Goal: Task Accomplishment & Management: Manage account settings

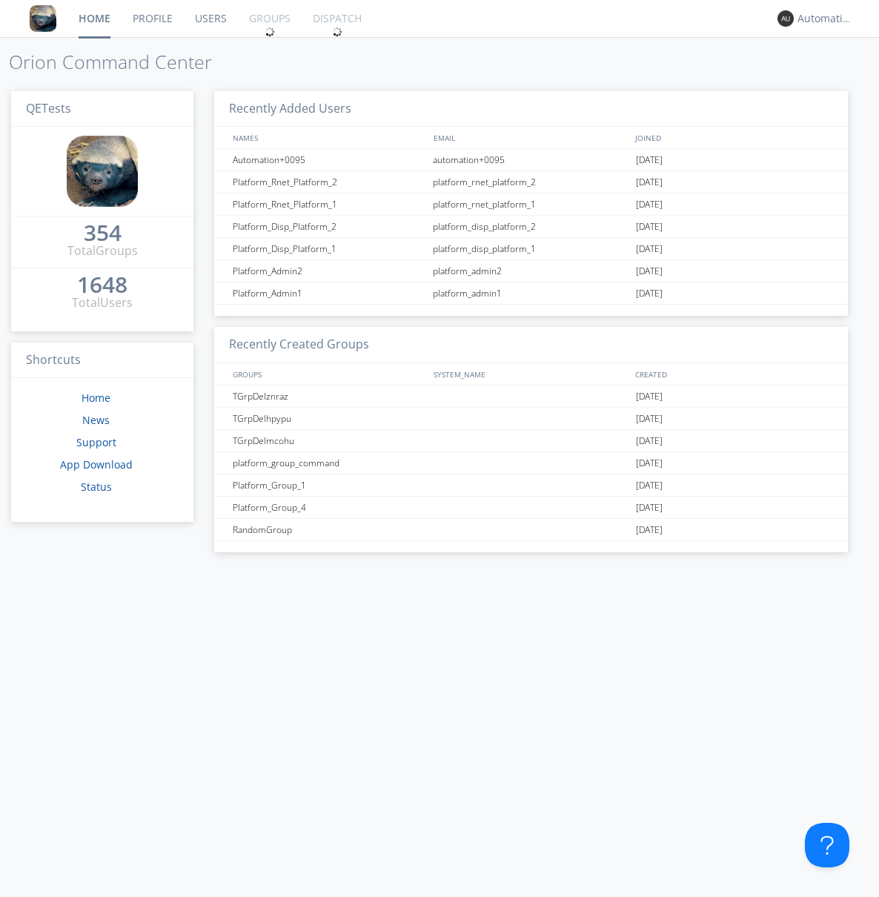
click at [268, 19] on link "Groups" at bounding box center [270, 18] width 64 height 37
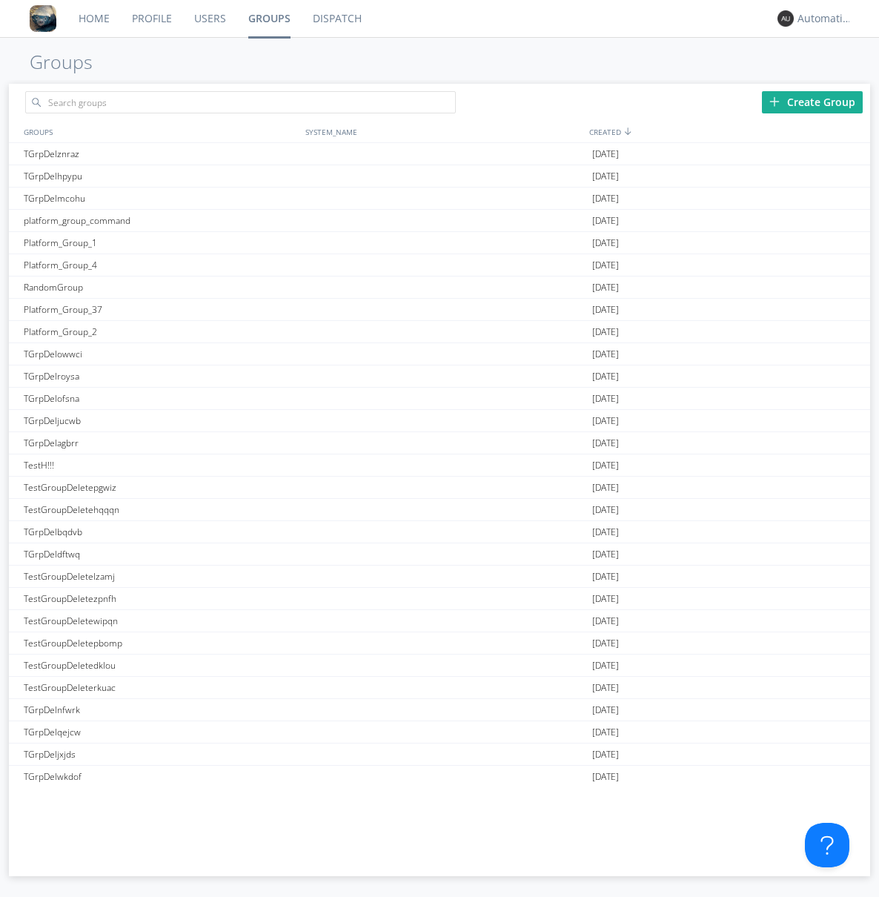
click at [812, 102] on div "Create Group" at bounding box center [812, 102] width 101 height 22
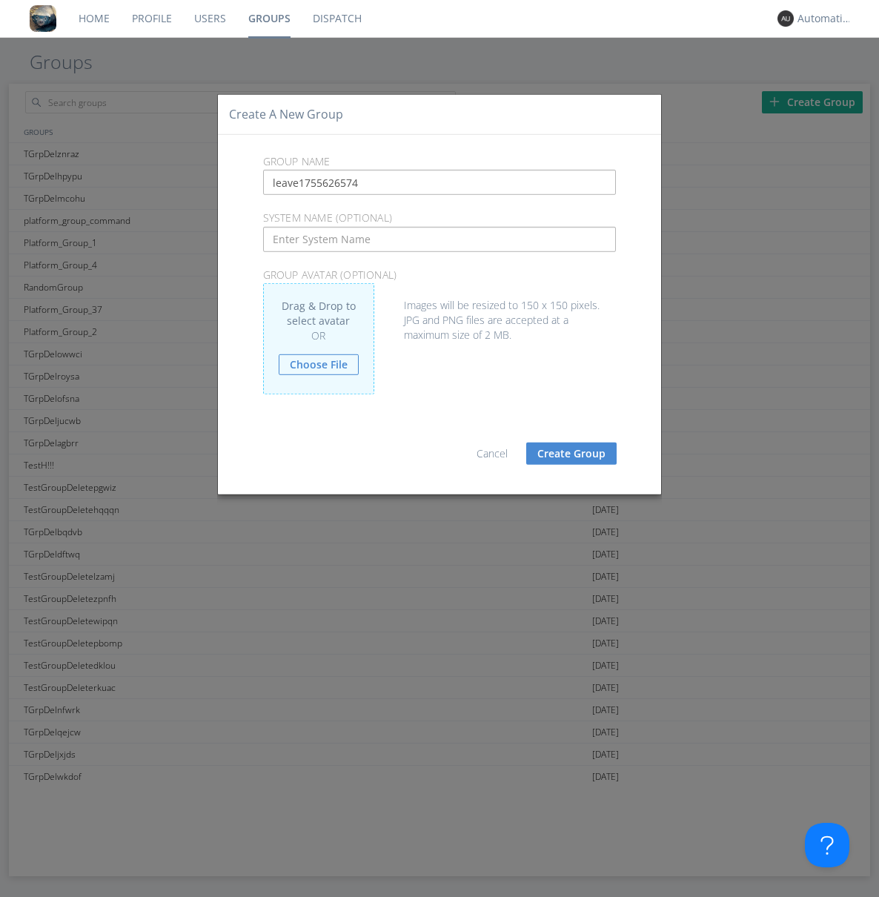
type input "leave1755626574"
click at [571, 453] on button "Create Group" at bounding box center [571, 453] width 90 height 22
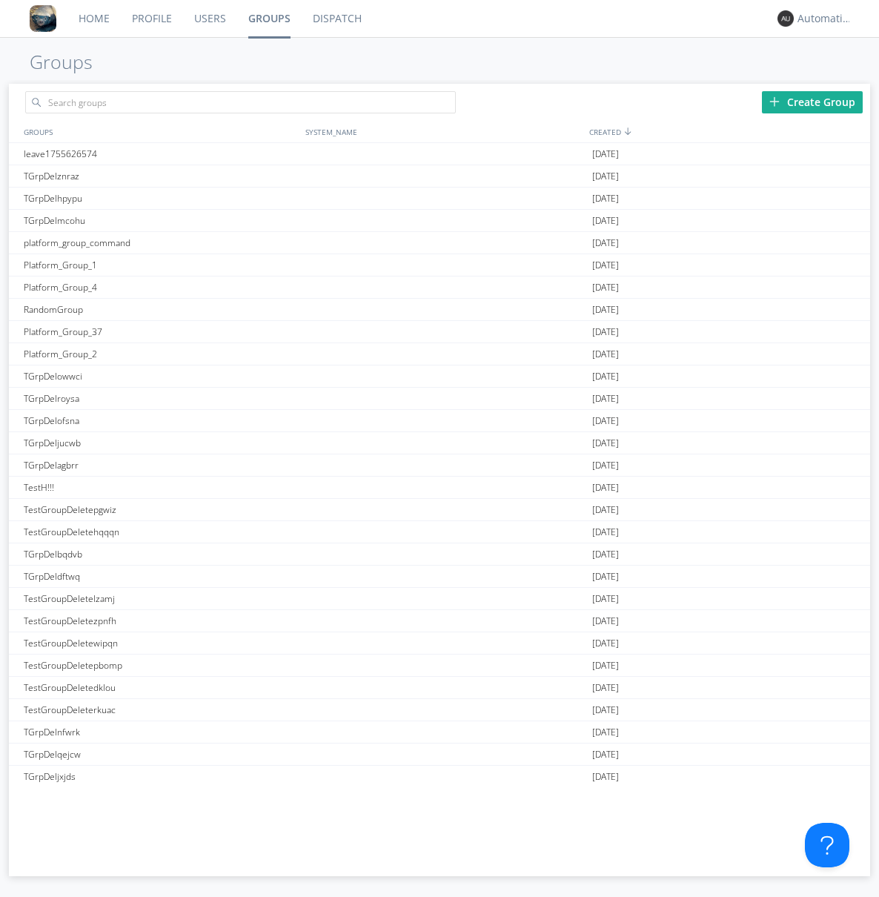
click at [268, 19] on link "Groups" at bounding box center [269, 18] width 64 height 37
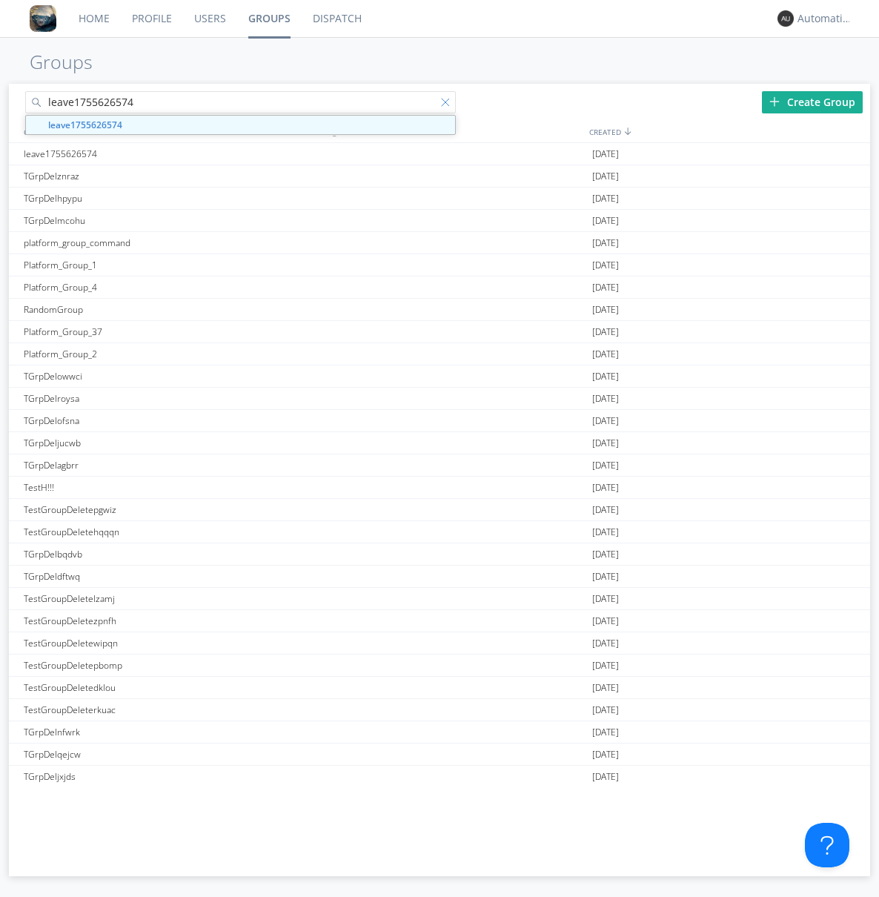
type input "leave1755626574"
click at [448, 104] on div at bounding box center [448, 105] width 15 height 15
type input "leave1755626574"
click at [161, 153] on div "leave1755626574" at bounding box center [161, 153] width 282 height 21
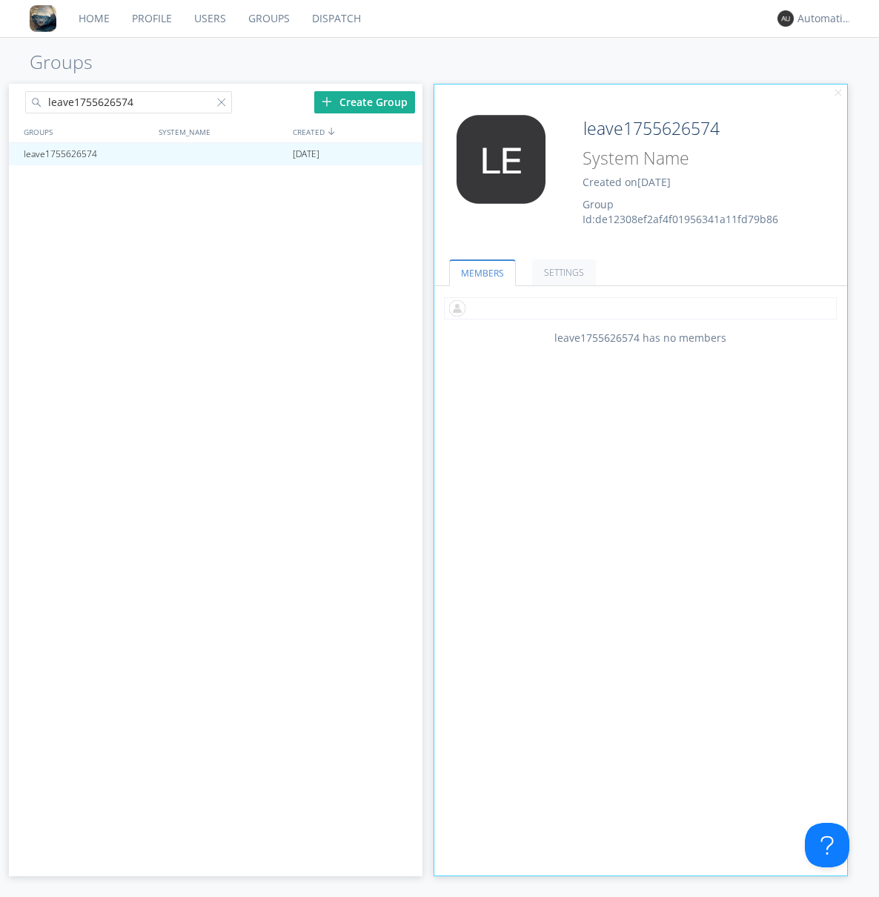
click at [640, 307] on input "text" at bounding box center [640, 308] width 393 height 22
type input "automation+0102"
click at [637, 307] on input "text" at bounding box center [640, 308] width 393 height 22
type input "automation+0103"
click at [637, 307] on input "text" at bounding box center [640, 308] width 393 height 22
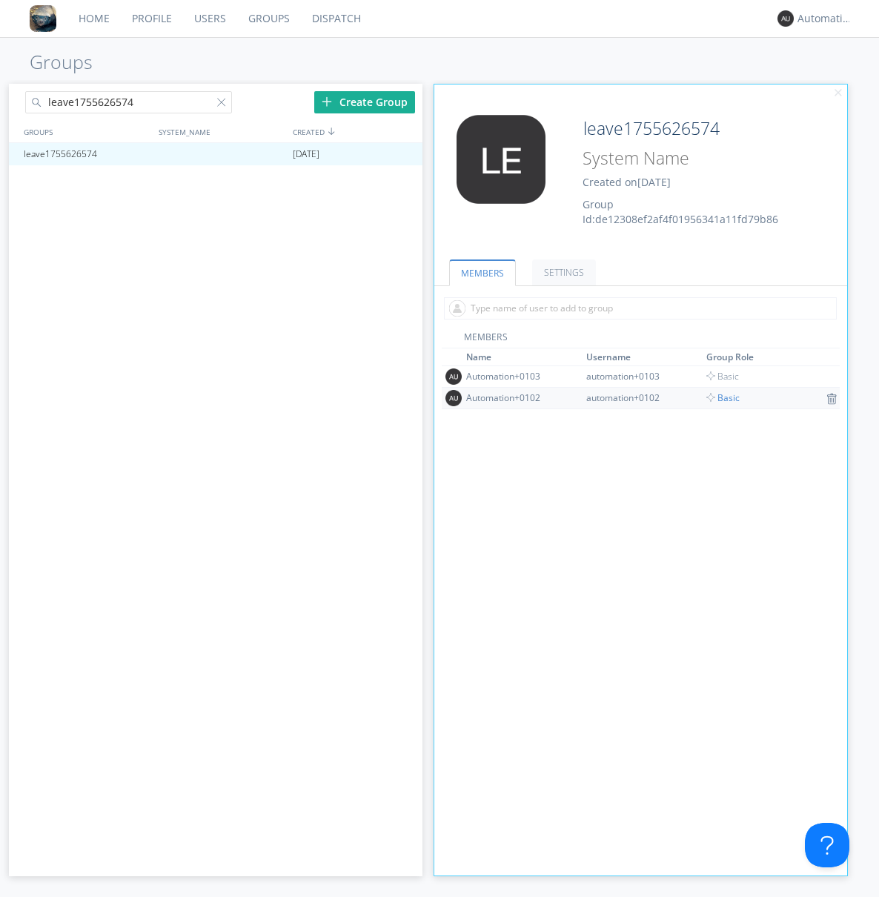
click at [717, 397] on span "Basic" at bounding box center [722, 397] width 33 height 13
click at [403, 154] on div at bounding box center [403, 154] width 15 height 12
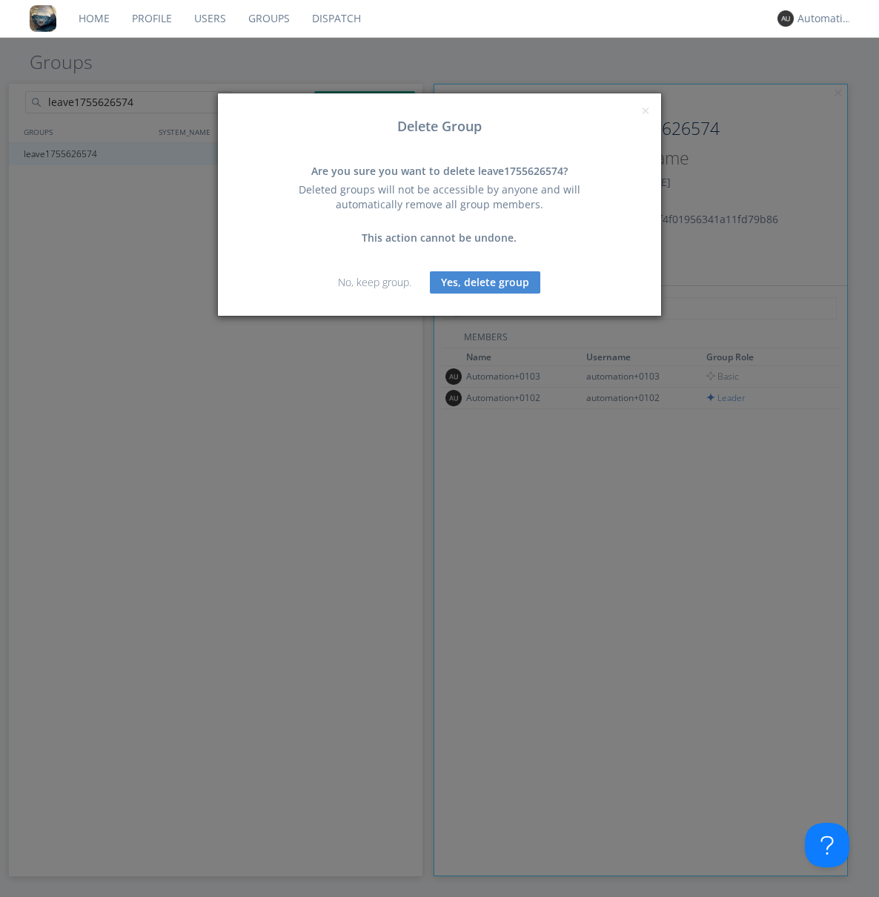
click at [485, 282] on button "Yes, delete group" at bounding box center [485, 282] width 110 height 22
